Goal: Information Seeking & Learning: Learn about a topic

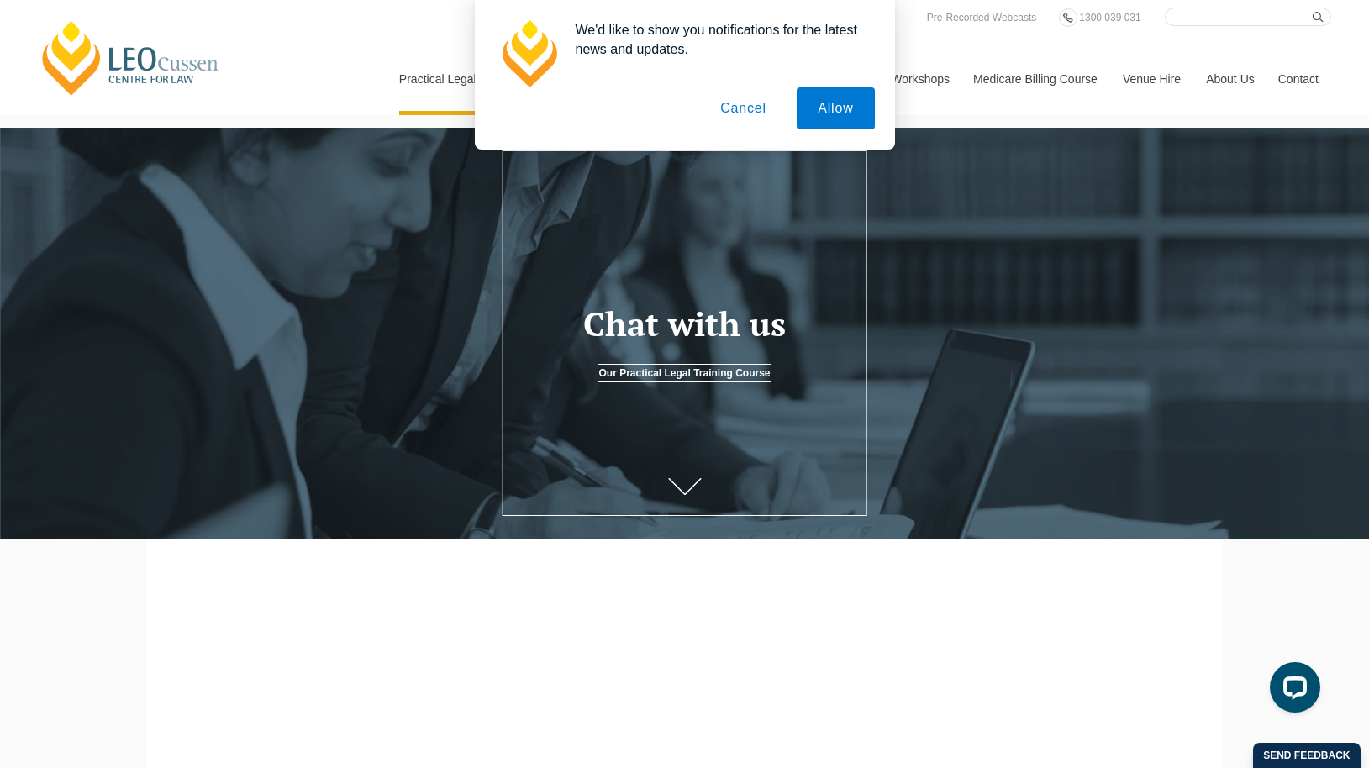
click at [749, 105] on button "Cancel" at bounding box center [743, 108] width 88 height 42
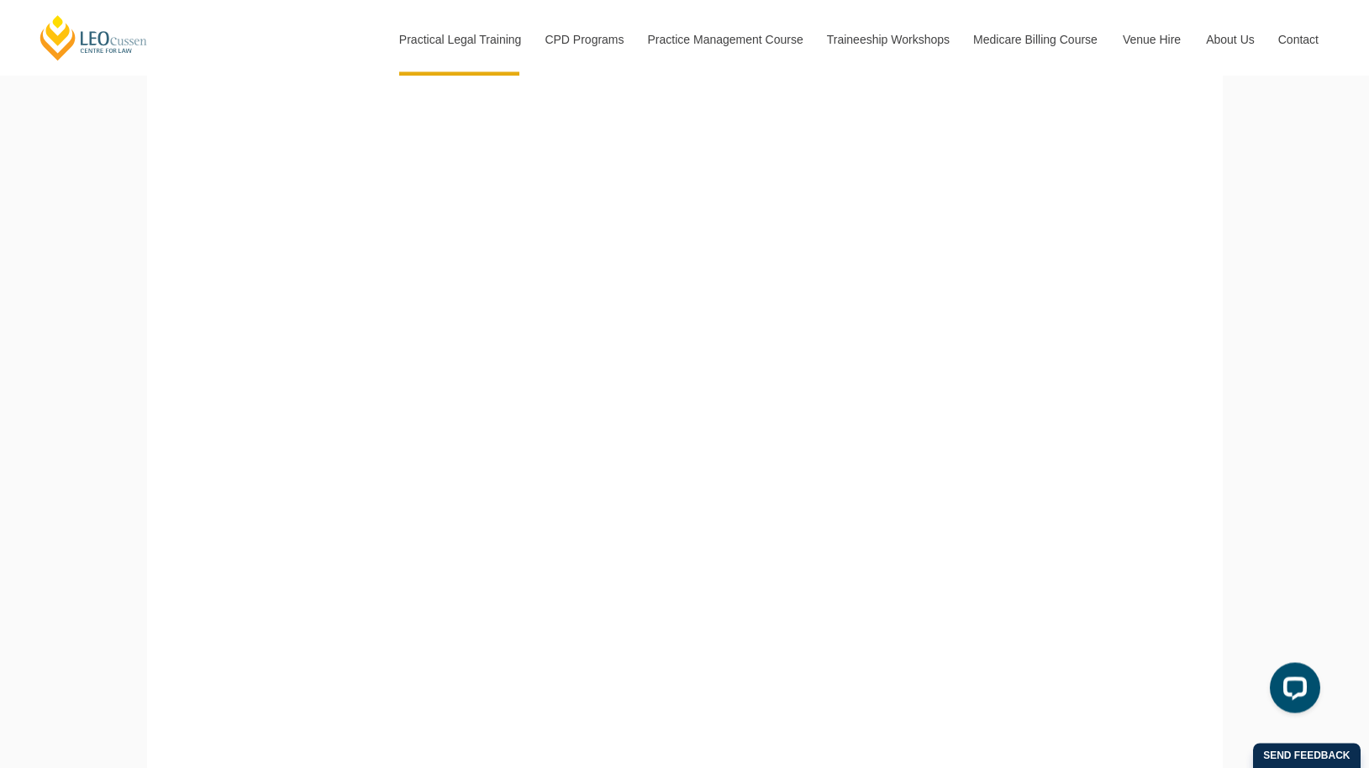
scroll to position [600, 0]
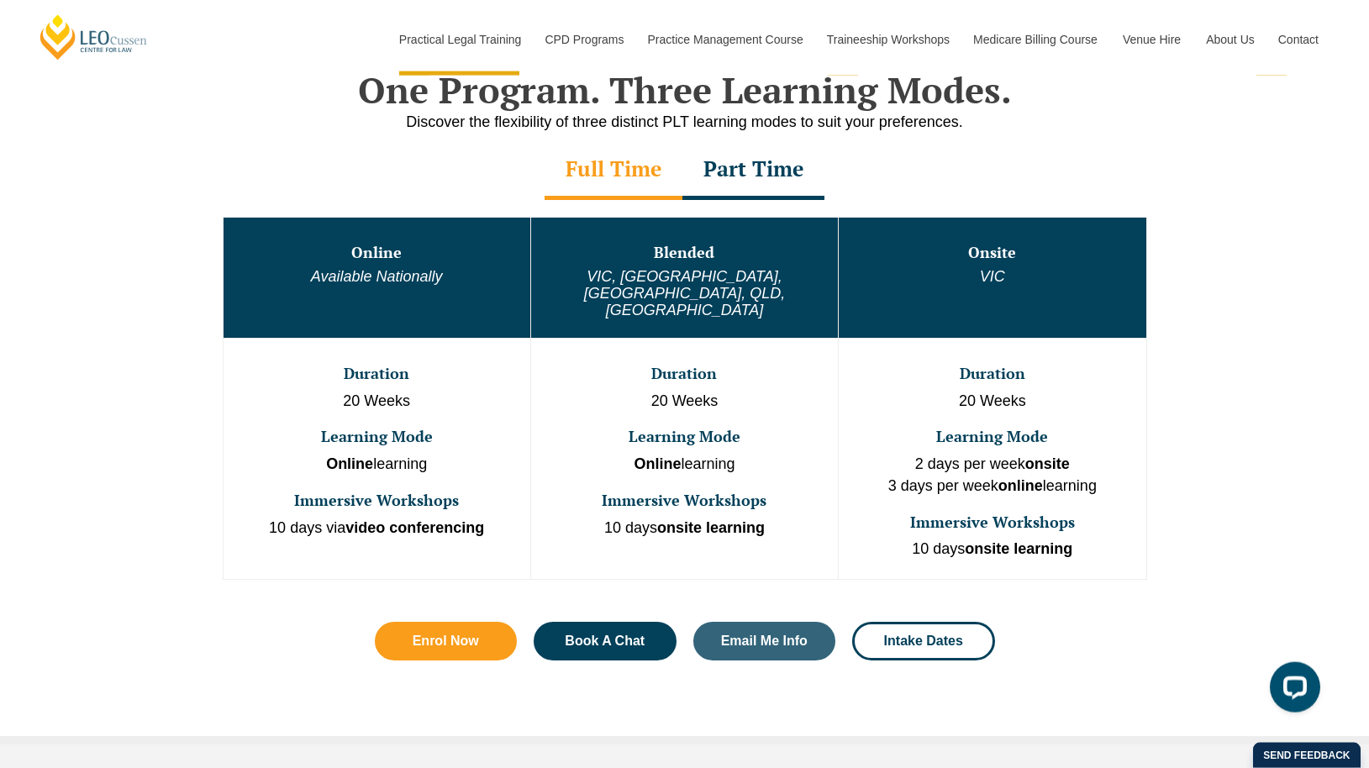
scroll to position [857, 0]
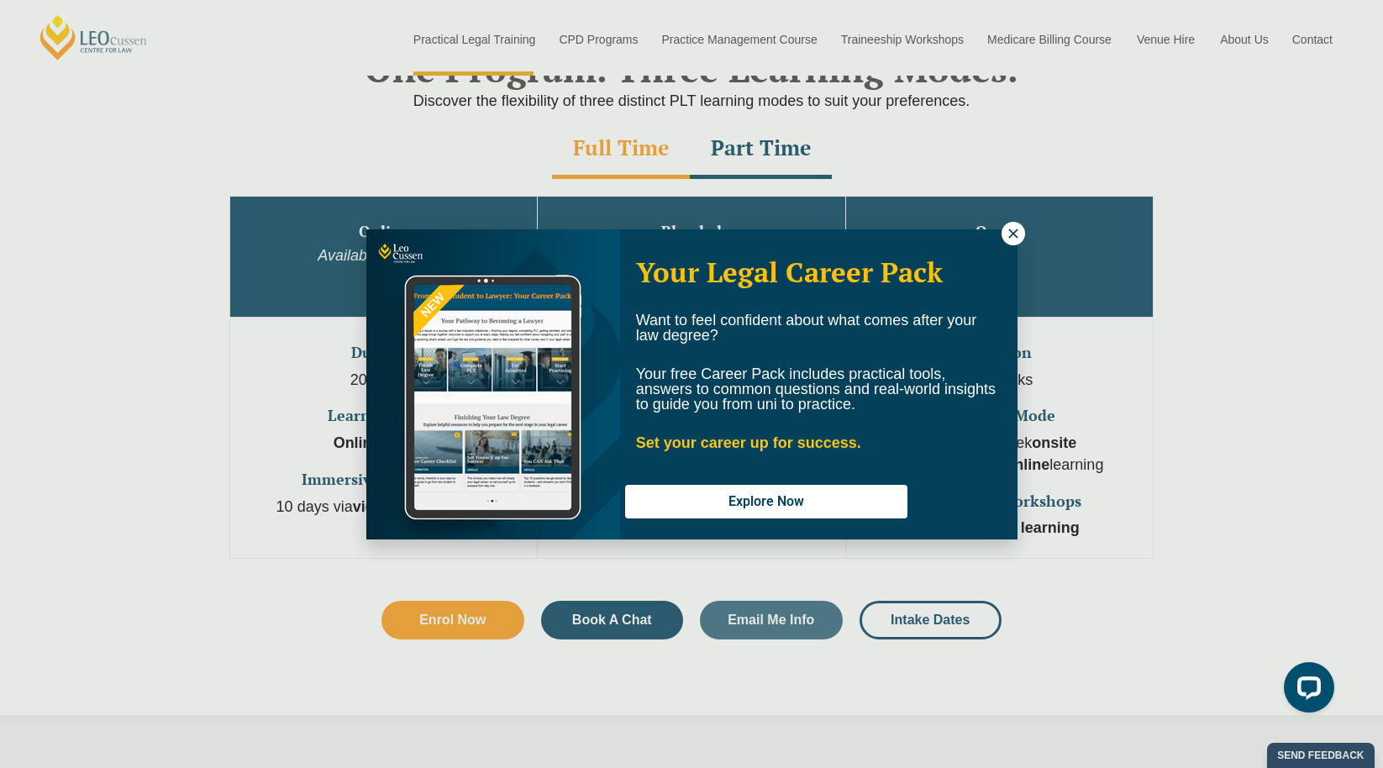
click at [1013, 234] on icon at bounding box center [1012, 233] width 9 height 9
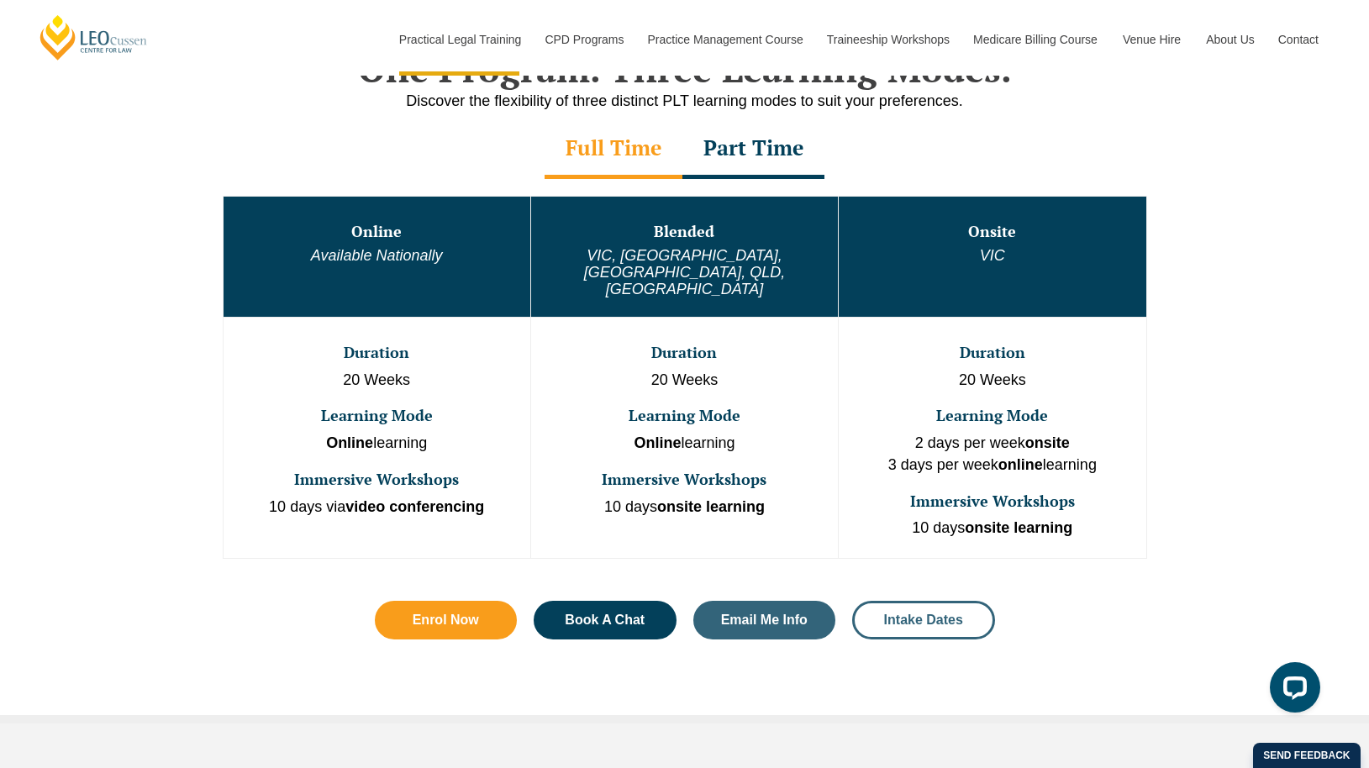
click at [934, 613] on span "Intake Dates" at bounding box center [923, 619] width 79 height 13
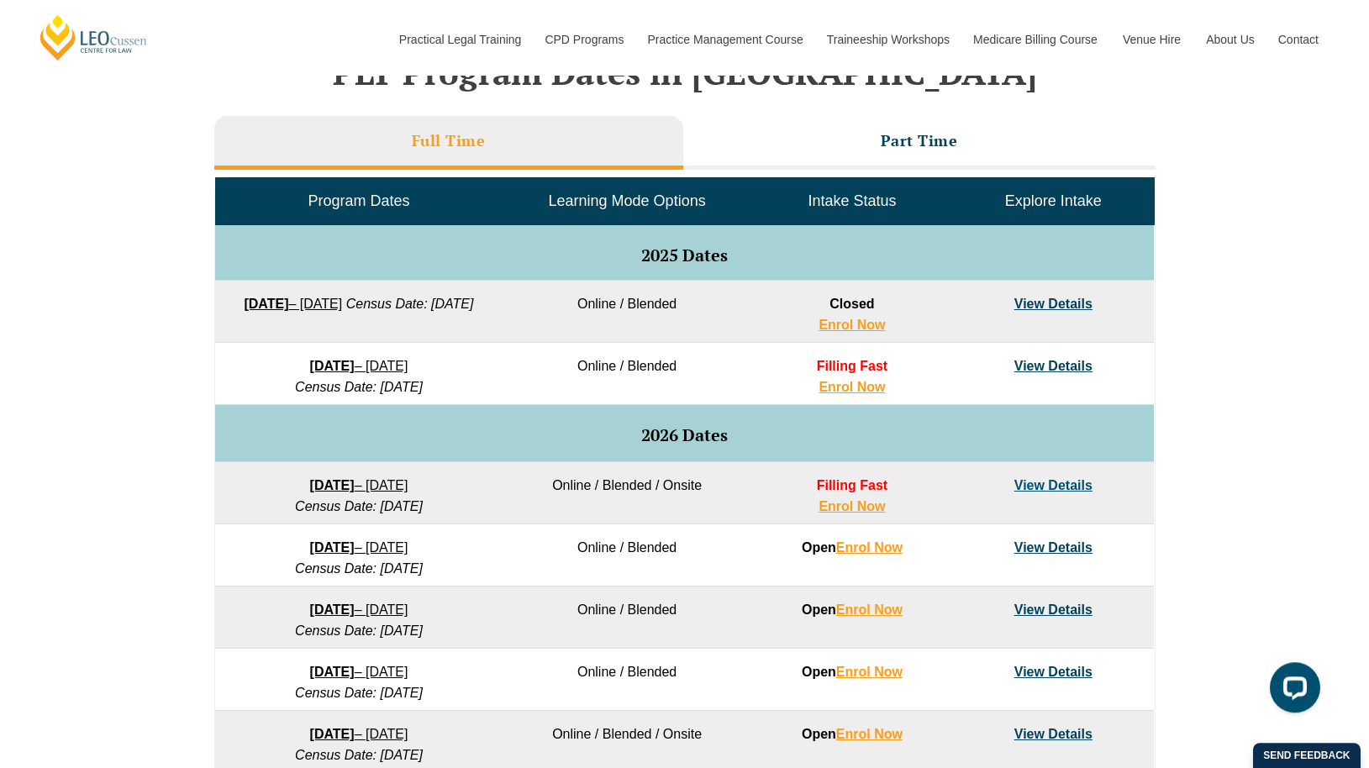
scroll to position [771, 0]
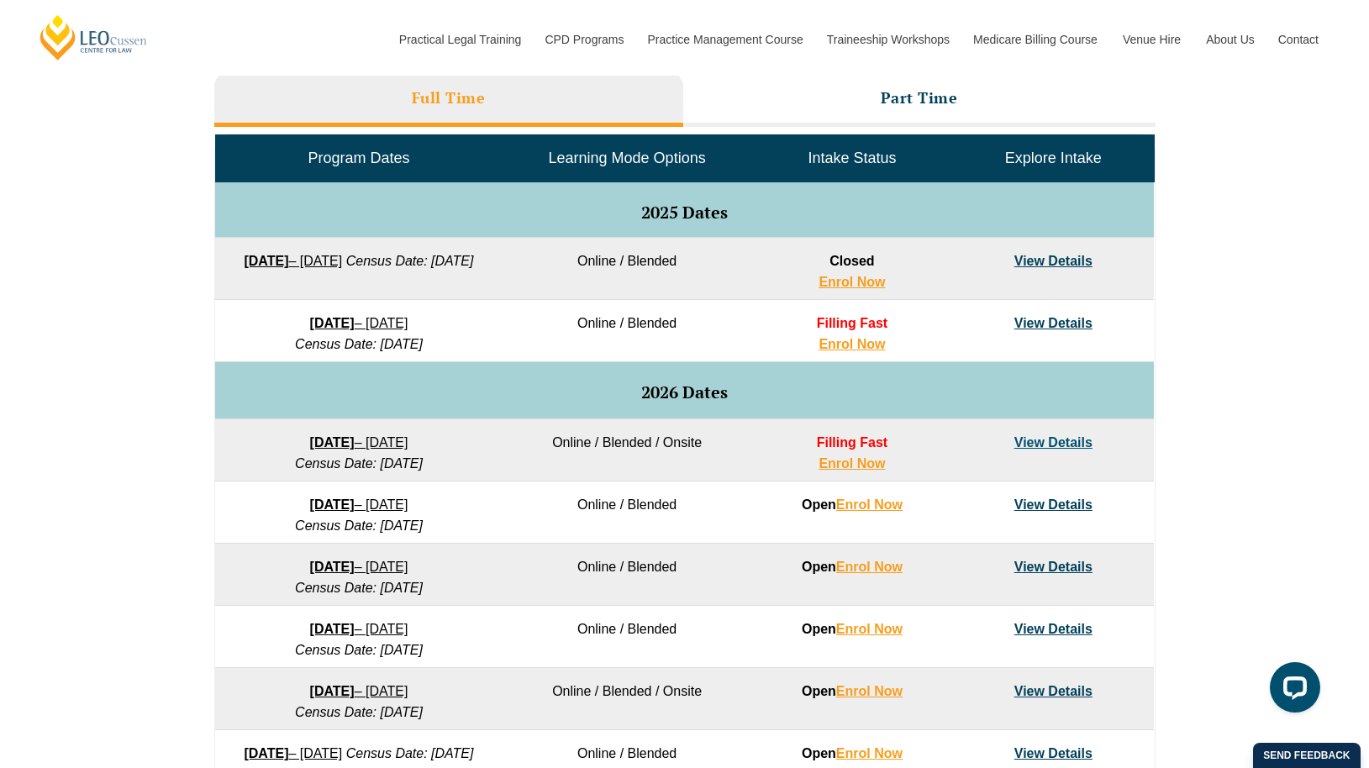
click at [104, 313] on div "VIC [GEOGRAPHIC_DATA] [GEOGRAPHIC_DATA] [GEOGRAPHIC_DATA] [GEOGRAPHIC_DATA] [GE…" at bounding box center [684, 429] width 1369 height 996
